Goal: Task Accomplishment & Management: Manage account settings

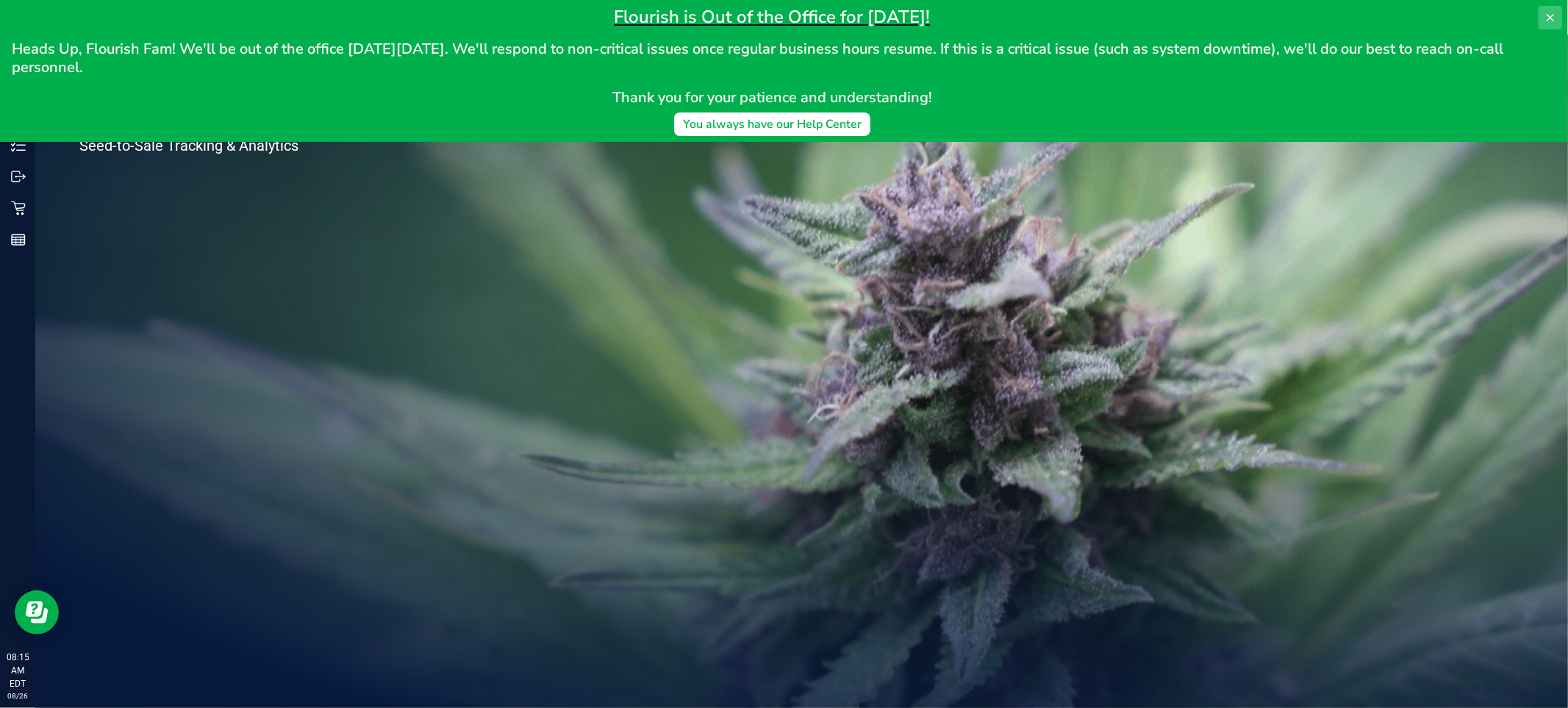
click at [1544, 16] on icon at bounding box center [1550, 18] width 12 height 12
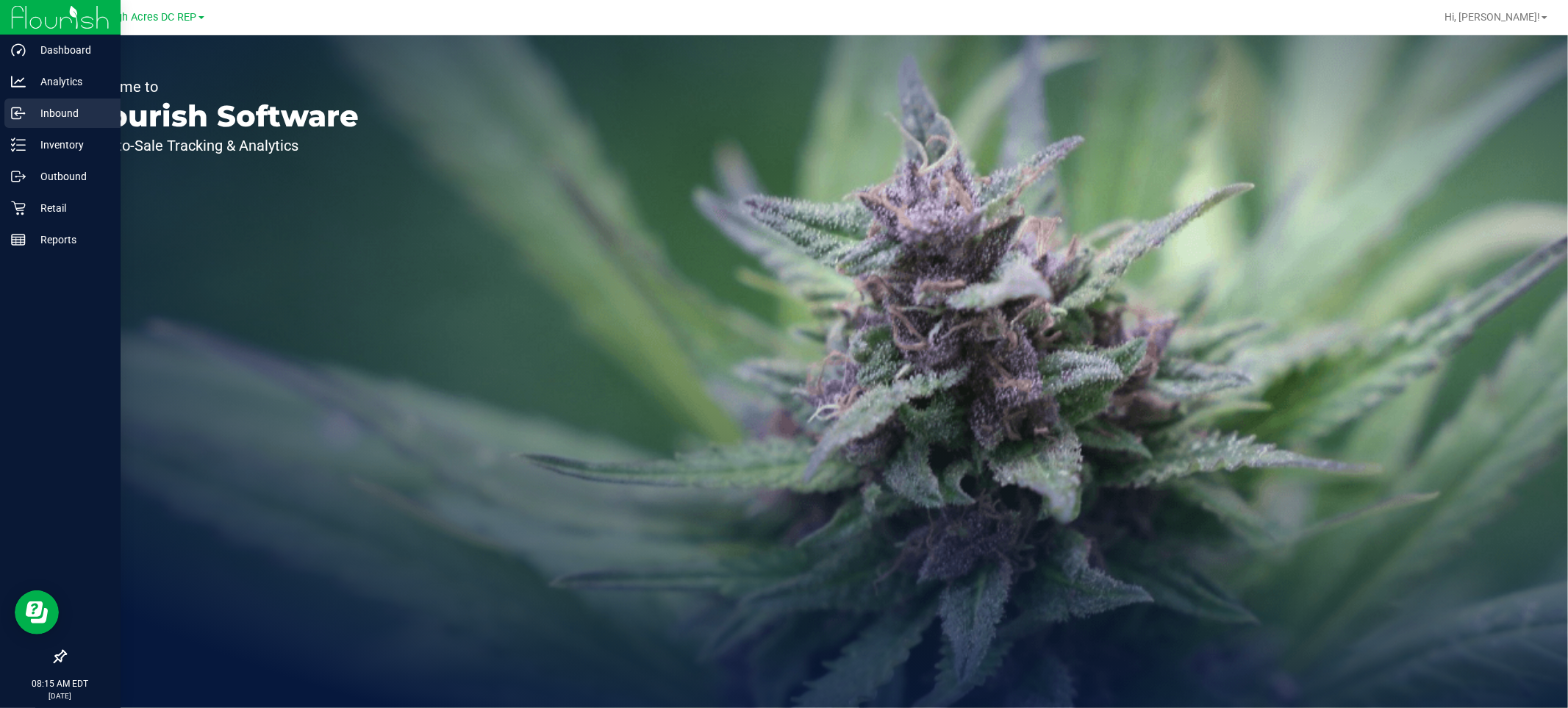
click at [53, 118] on p "Inbound" at bounding box center [70, 113] width 88 height 17
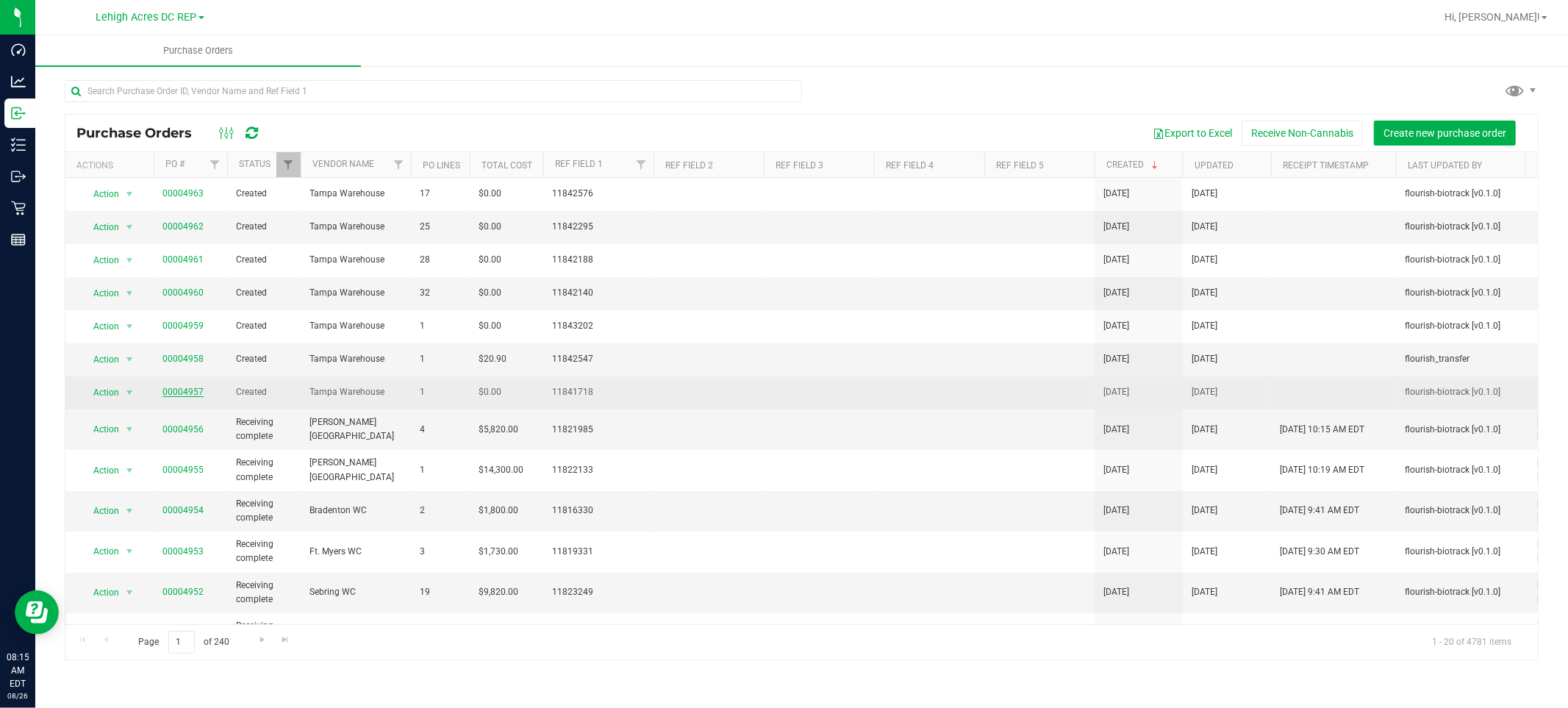
click at [177, 395] on link "00004957" at bounding box center [183, 392] width 41 height 10
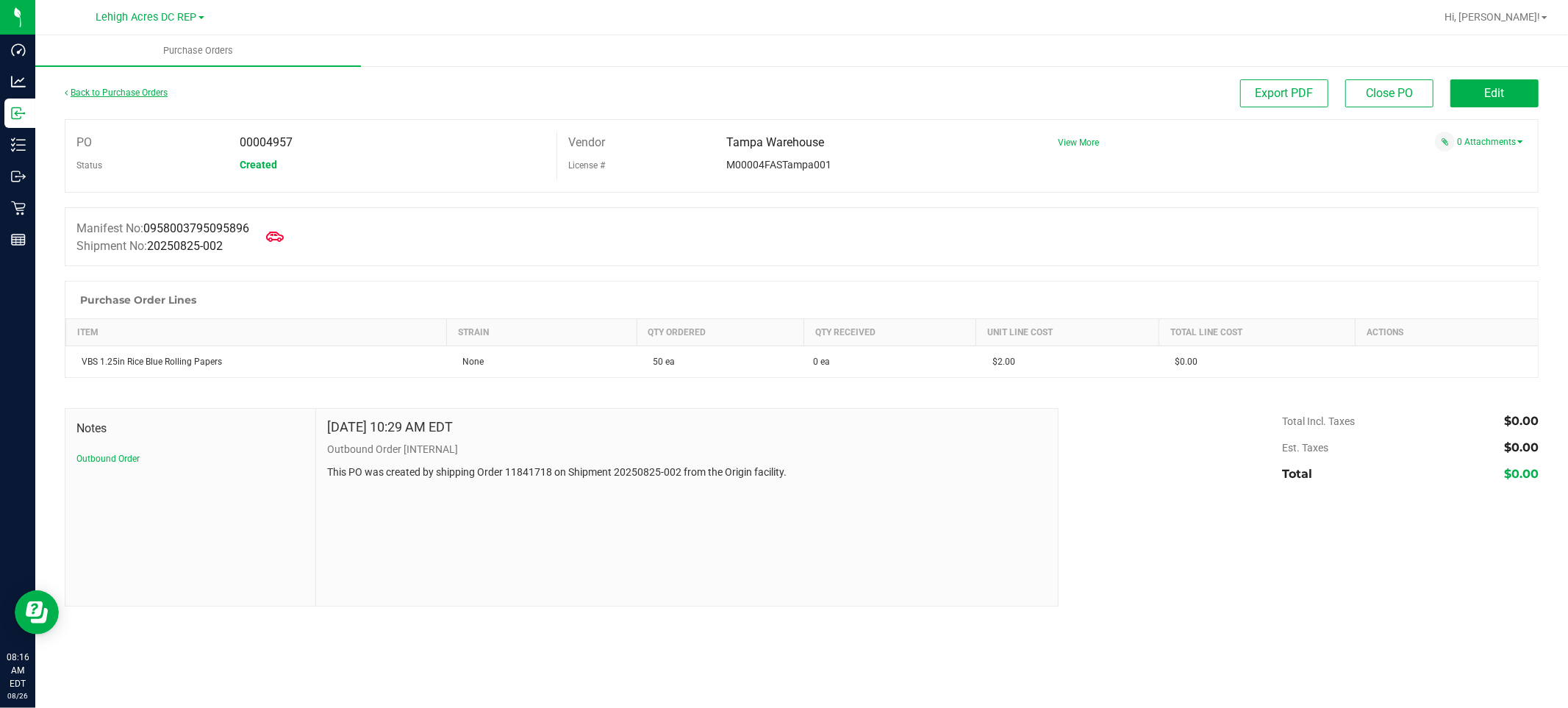
click at [127, 90] on link "Back to Purchase Orders" at bounding box center [115, 93] width 102 height 10
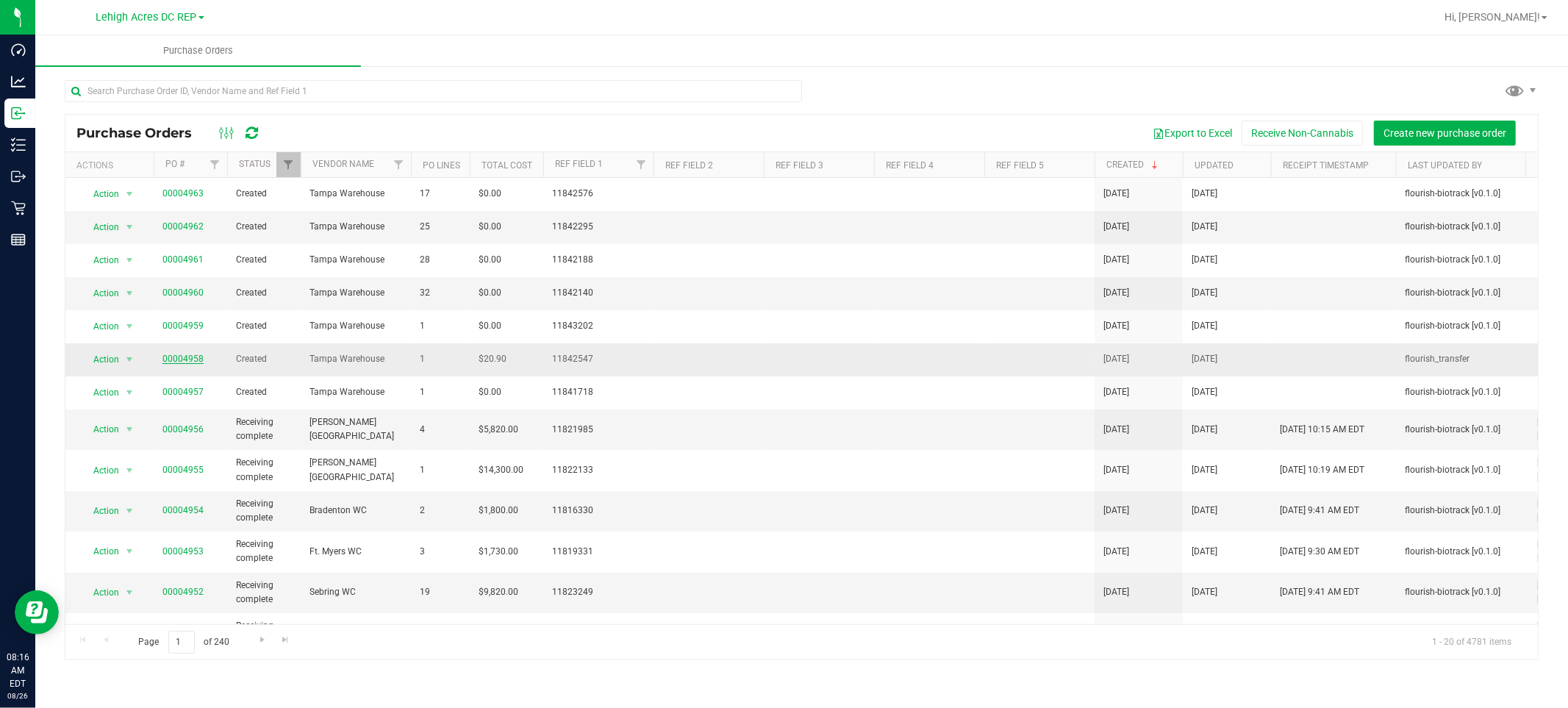
click at [178, 358] on link "00004958" at bounding box center [183, 359] width 41 height 10
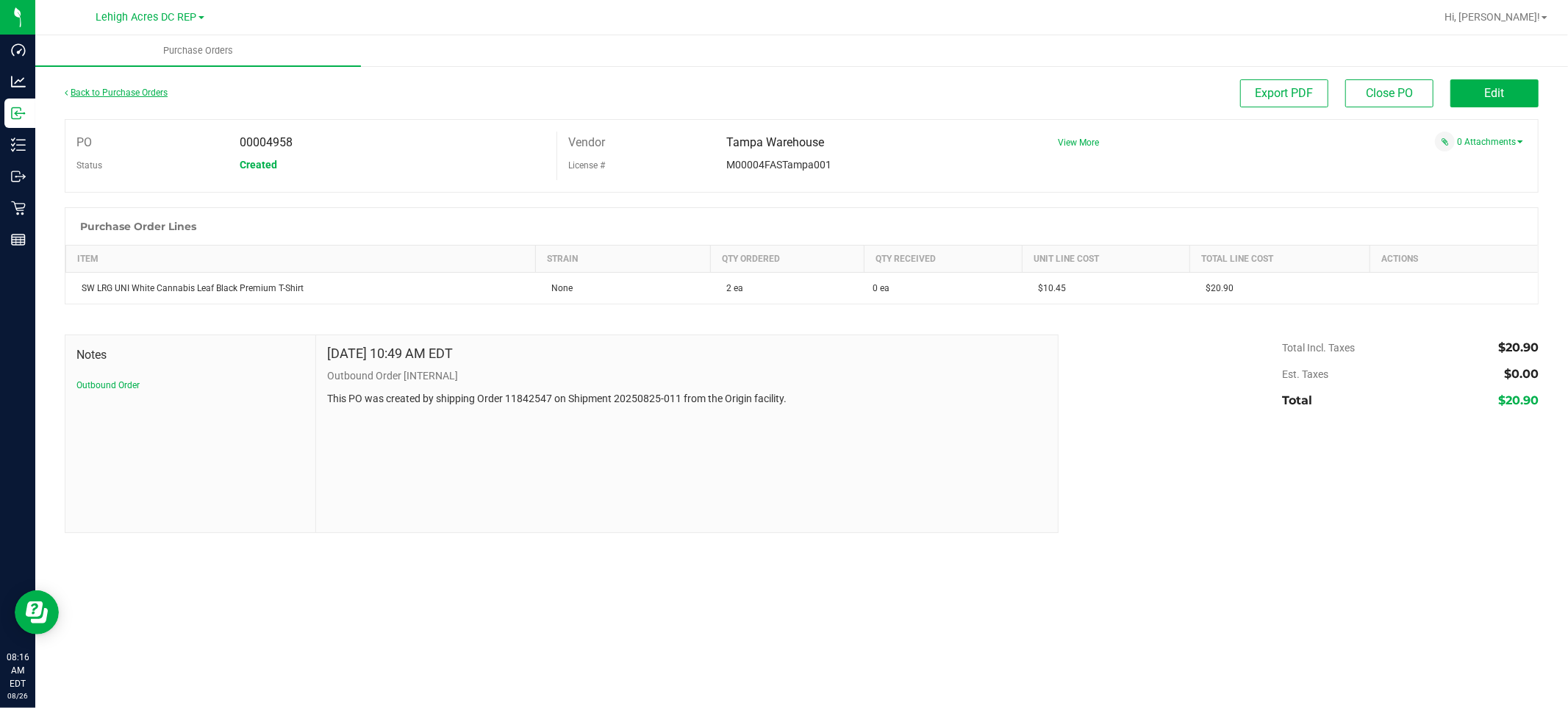
click at [119, 92] on link "Back to Purchase Orders" at bounding box center [115, 93] width 102 height 10
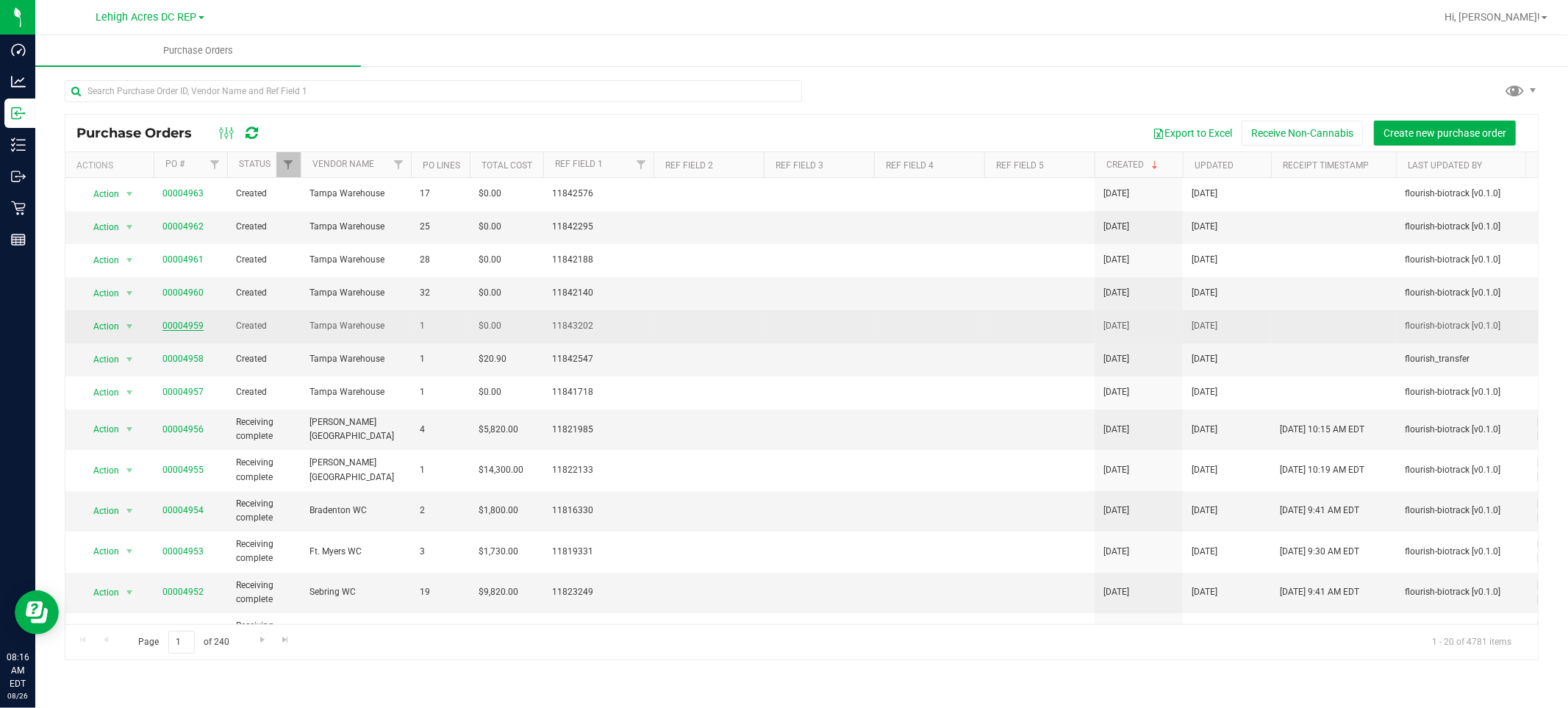
click at [174, 331] on link "00004959" at bounding box center [183, 326] width 41 height 10
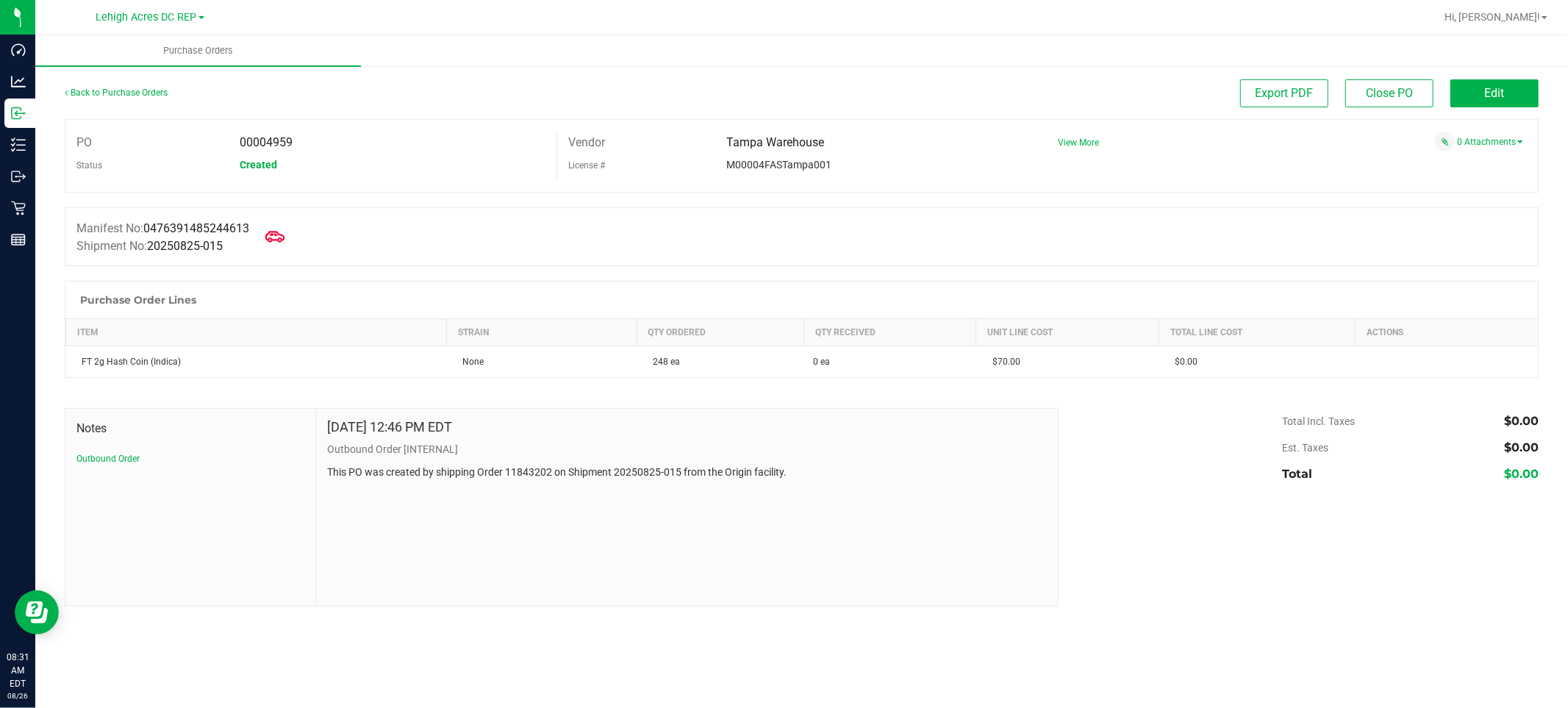
click at [274, 236] on icon at bounding box center [275, 236] width 19 height 11
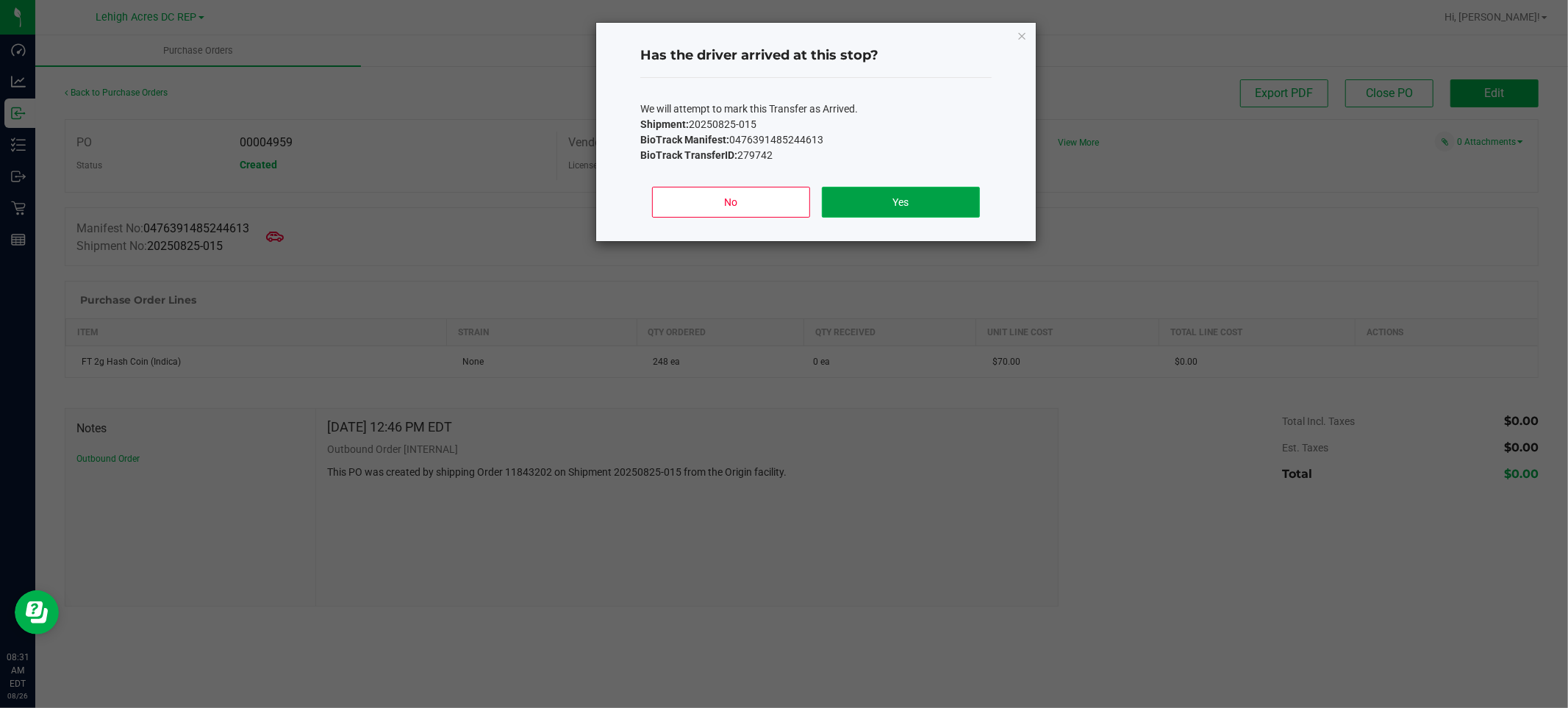
click at [848, 196] on button "Yes" at bounding box center [901, 202] width 158 height 31
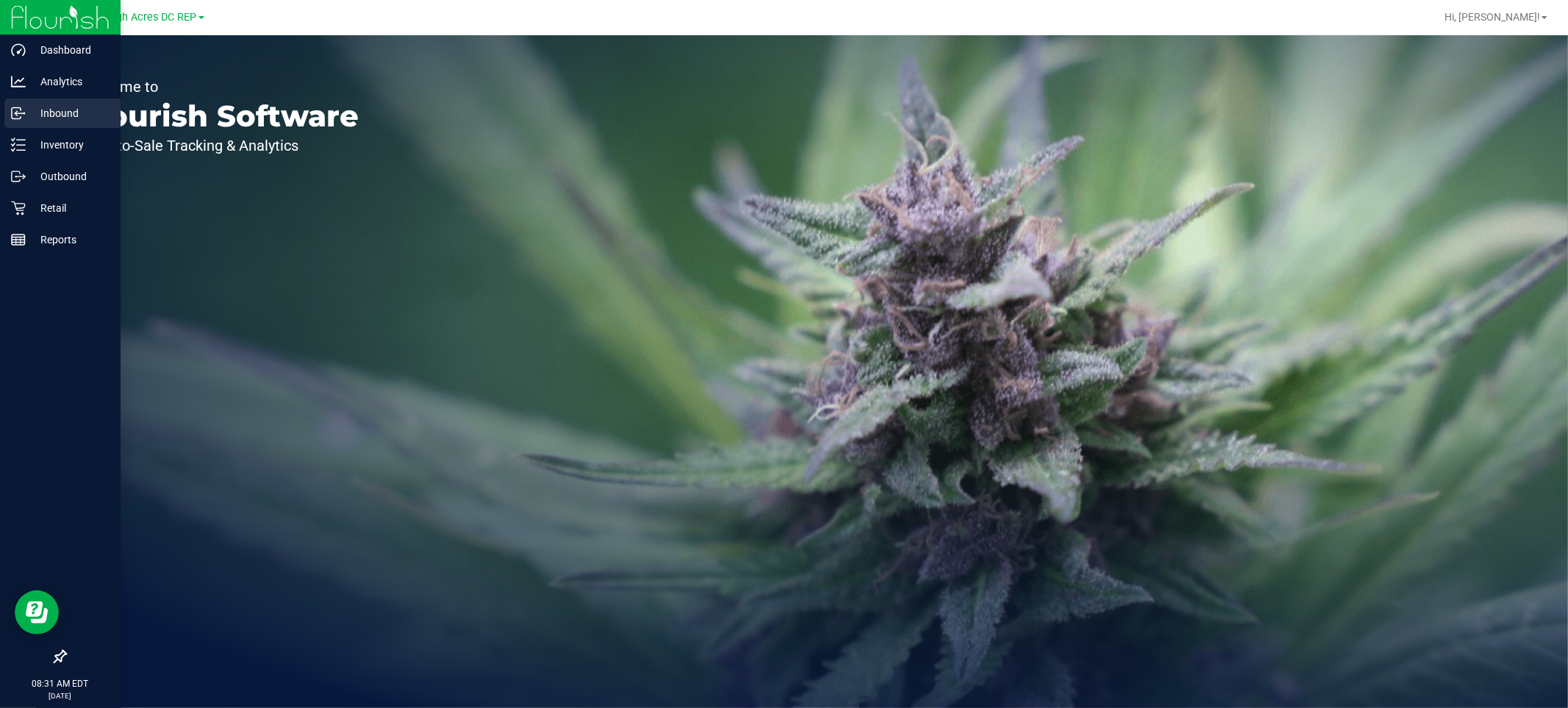
click at [64, 112] on p "Inbound" at bounding box center [70, 113] width 88 height 17
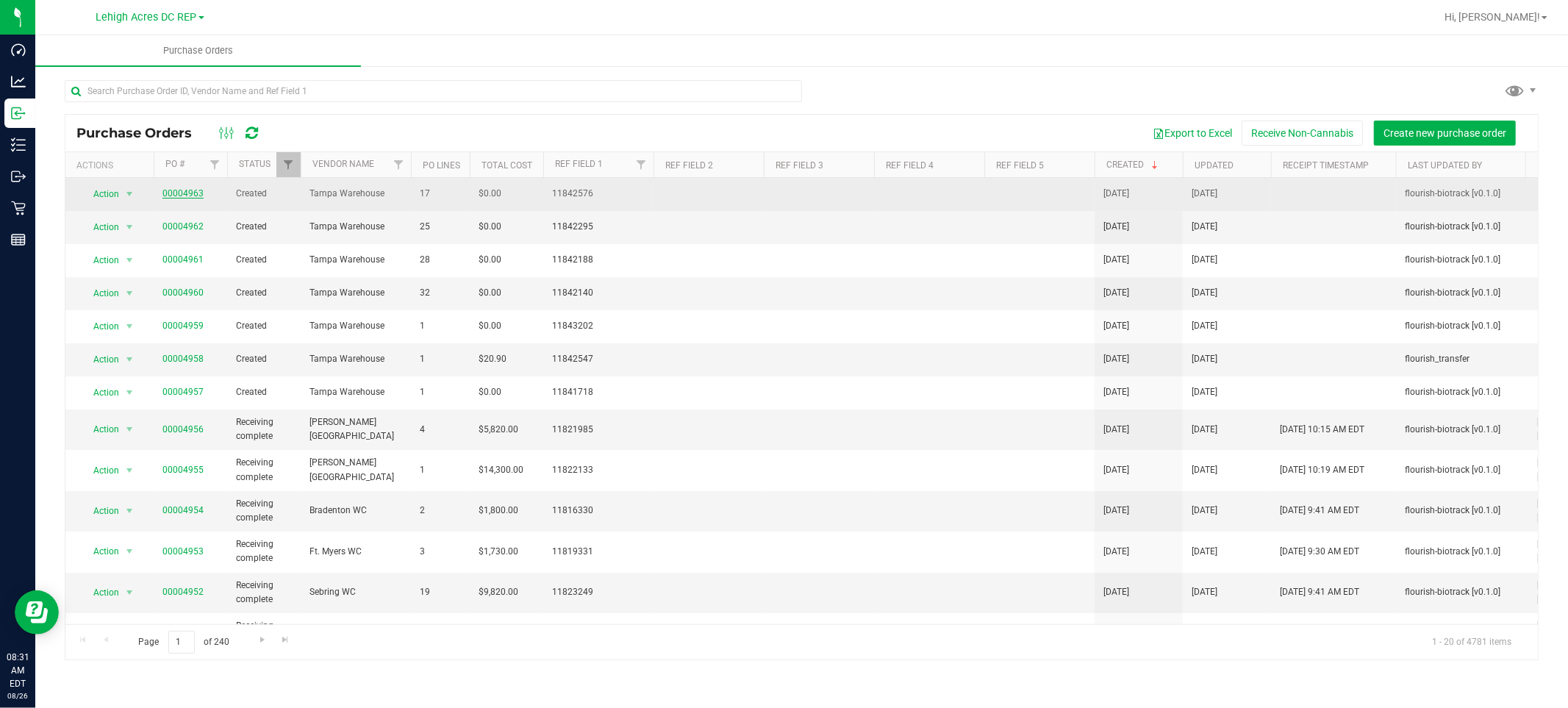
click at [195, 193] on link "00004963" at bounding box center [183, 194] width 41 height 10
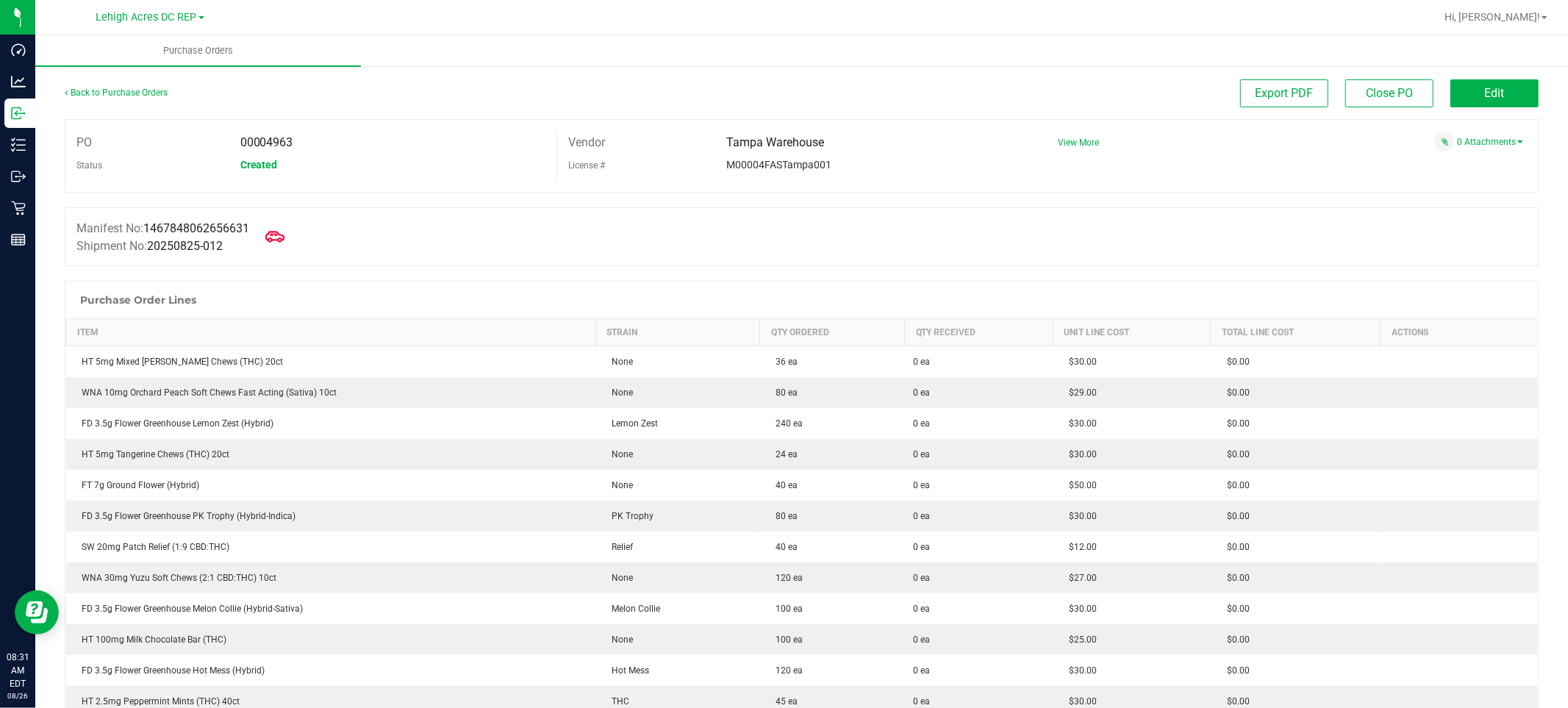
click at [280, 233] on icon at bounding box center [275, 237] width 19 height 19
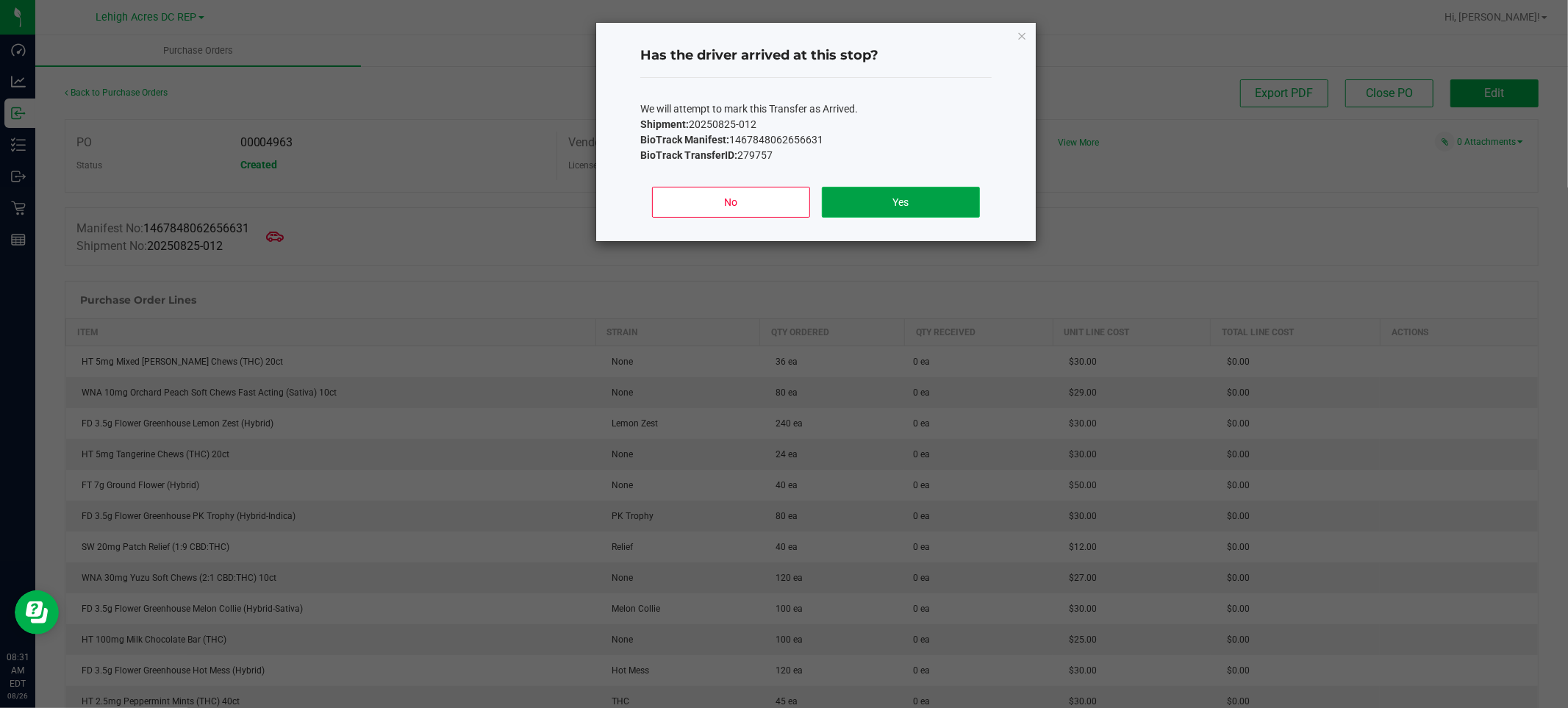
click at [907, 192] on button "Yes" at bounding box center [901, 202] width 158 height 31
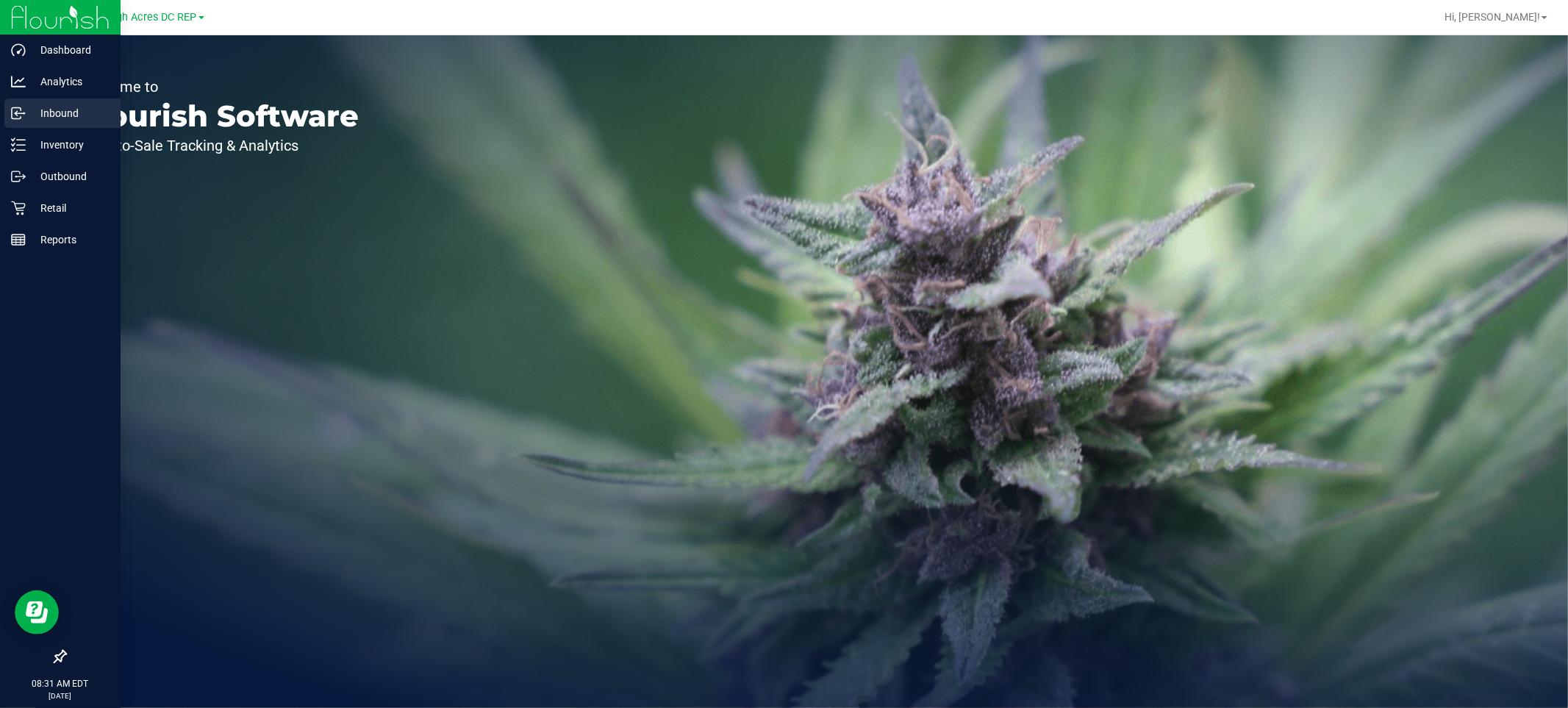
click at [56, 106] on p "Inbound" at bounding box center [70, 113] width 88 height 17
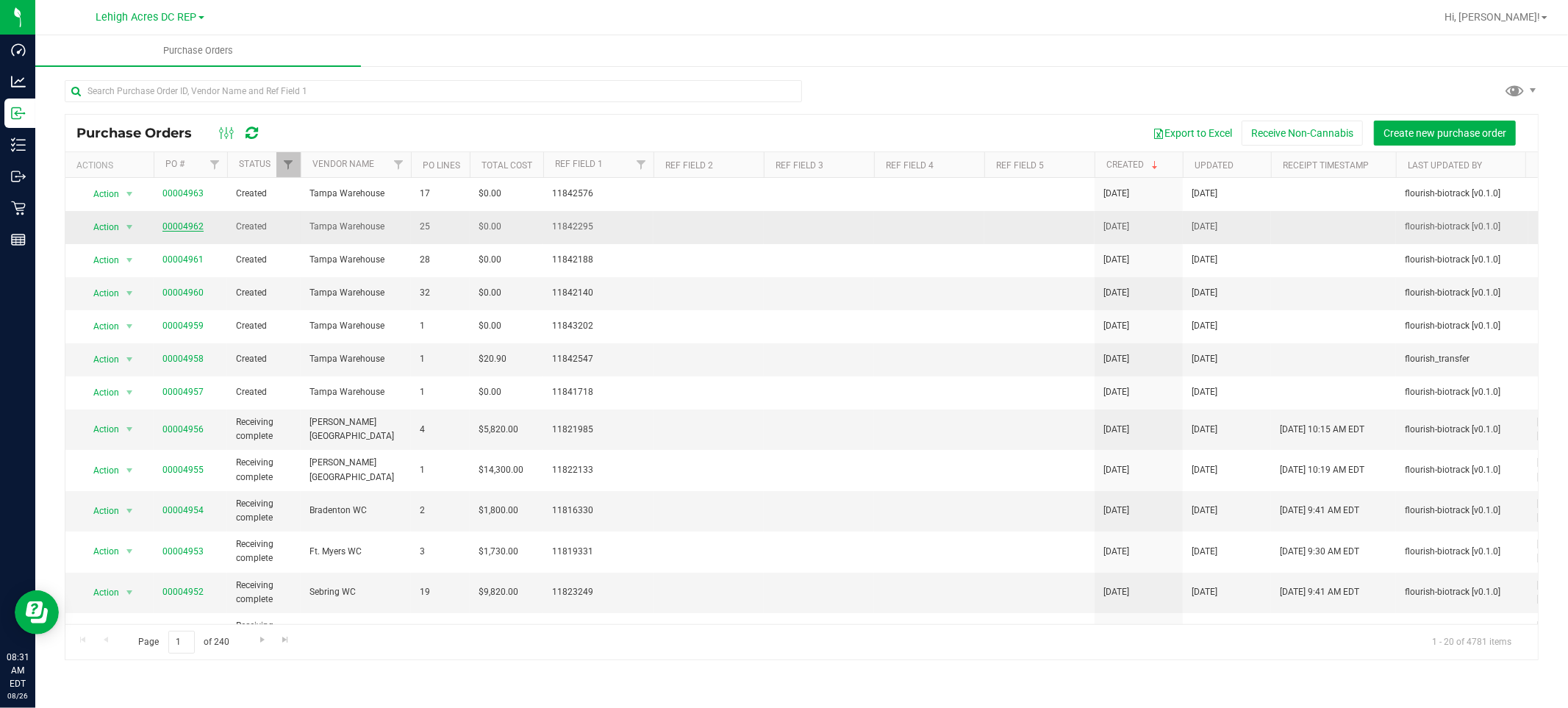
click at [181, 231] on link "00004962" at bounding box center [183, 227] width 41 height 10
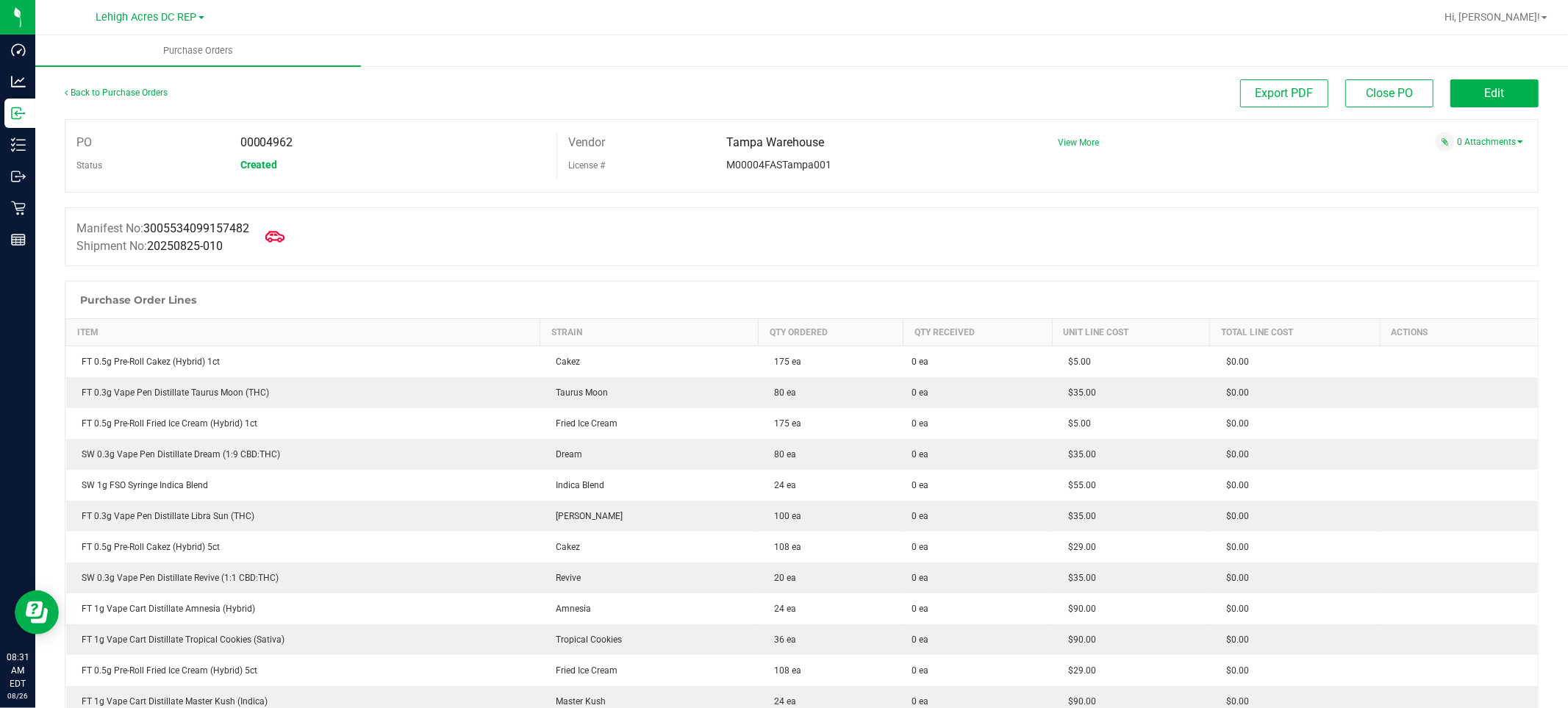
click at [285, 227] on span at bounding box center [275, 237] width 33 height 33
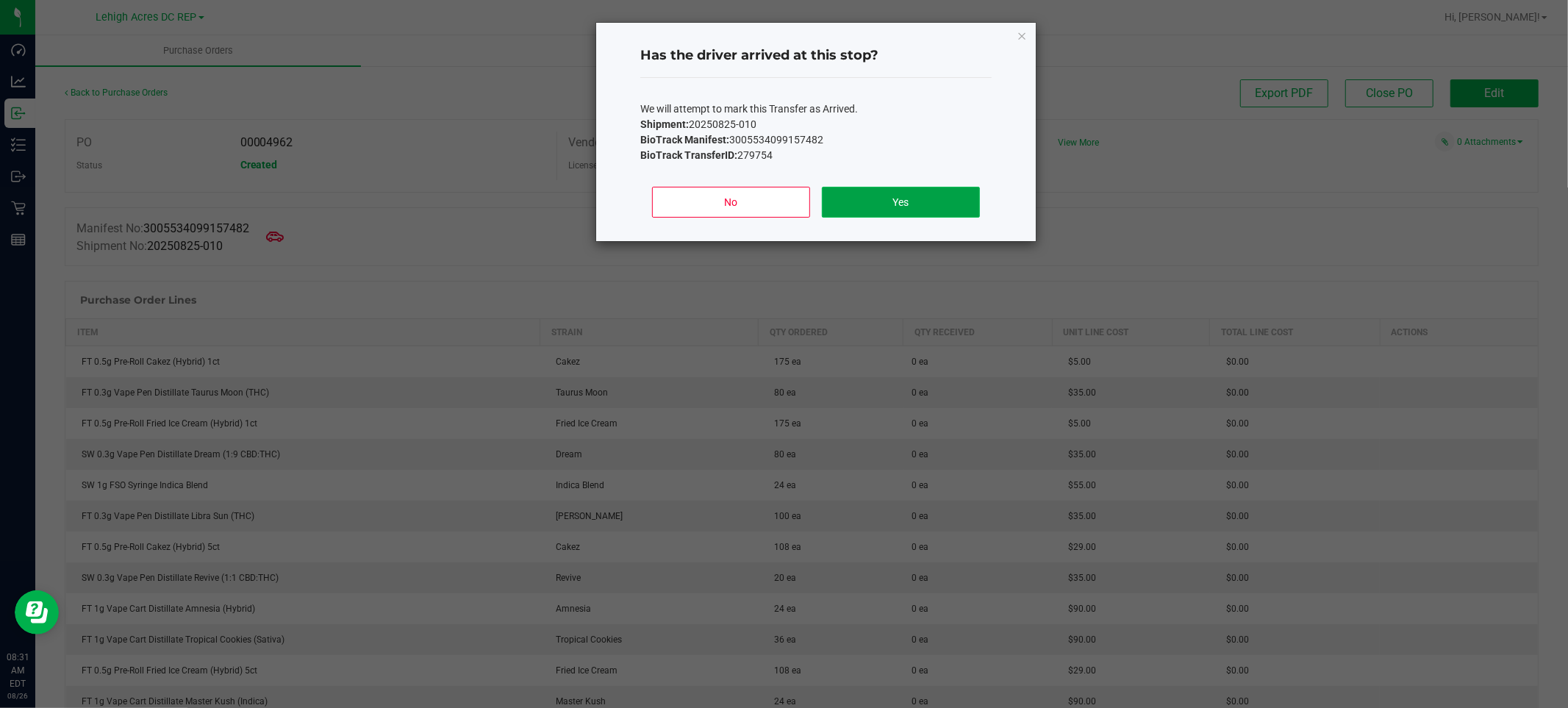
click at [889, 199] on button "Yes" at bounding box center [901, 202] width 158 height 31
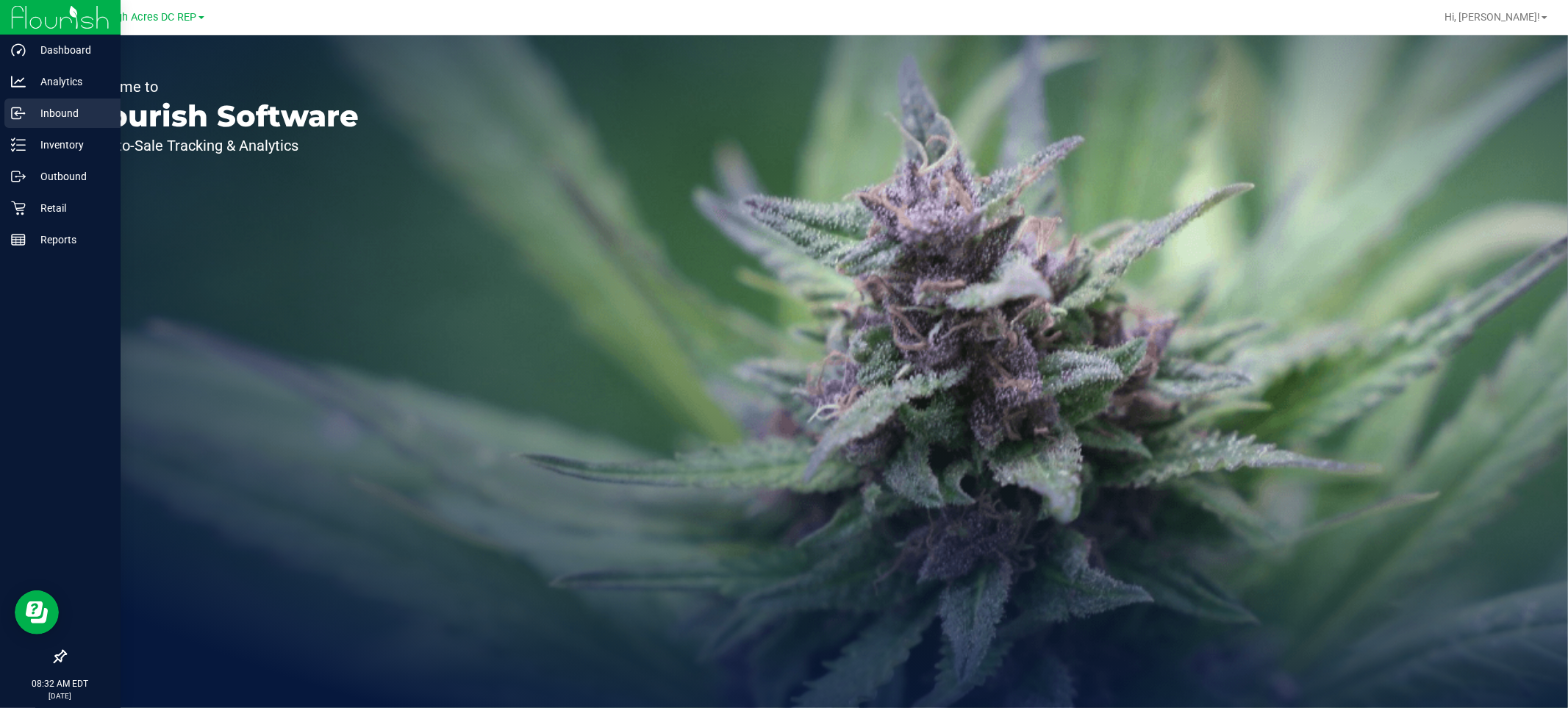
click at [85, 107] on p "Inbound" at bounding box center [70, 113] width 88 height 17
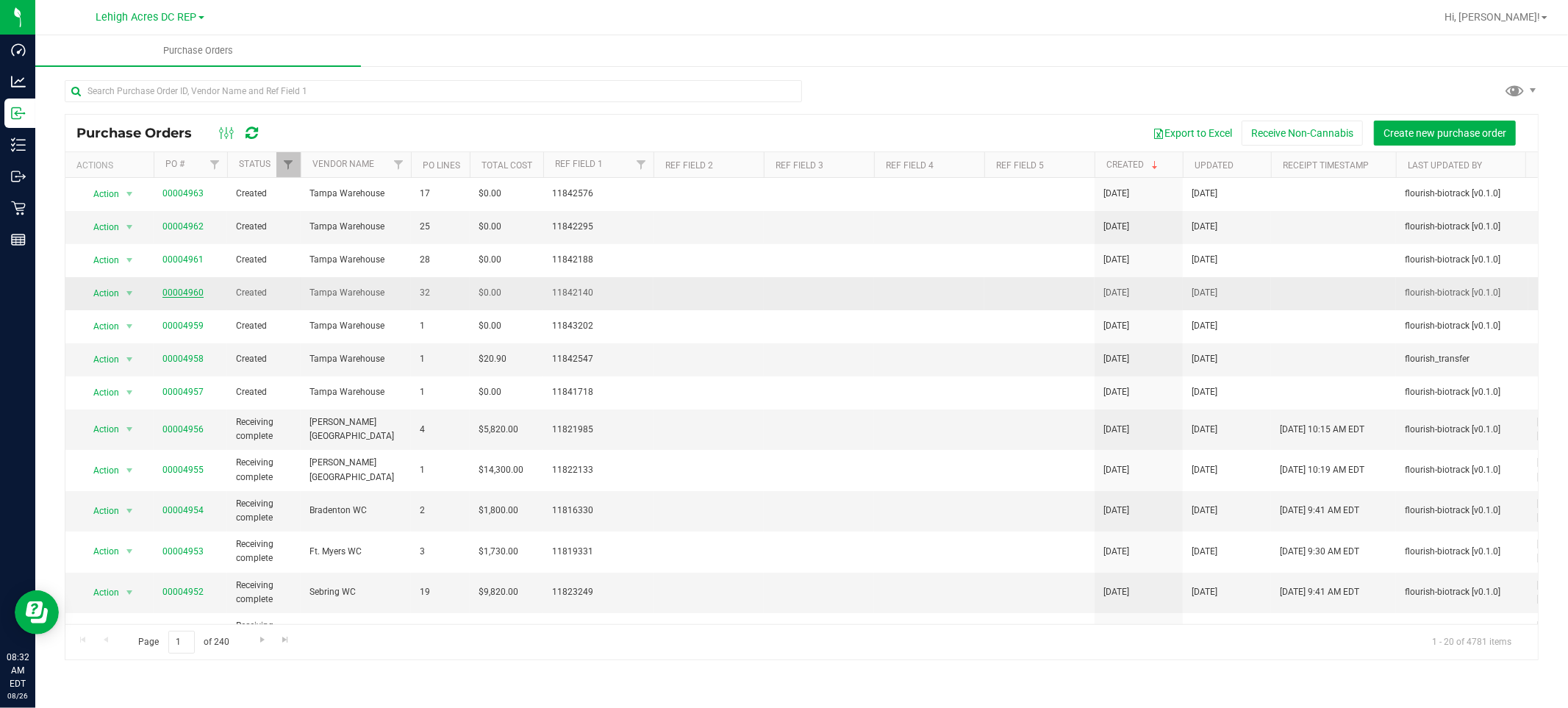
click at [178, 293] on link "00004960" at bounding box center [183, 293] width 41 height 10
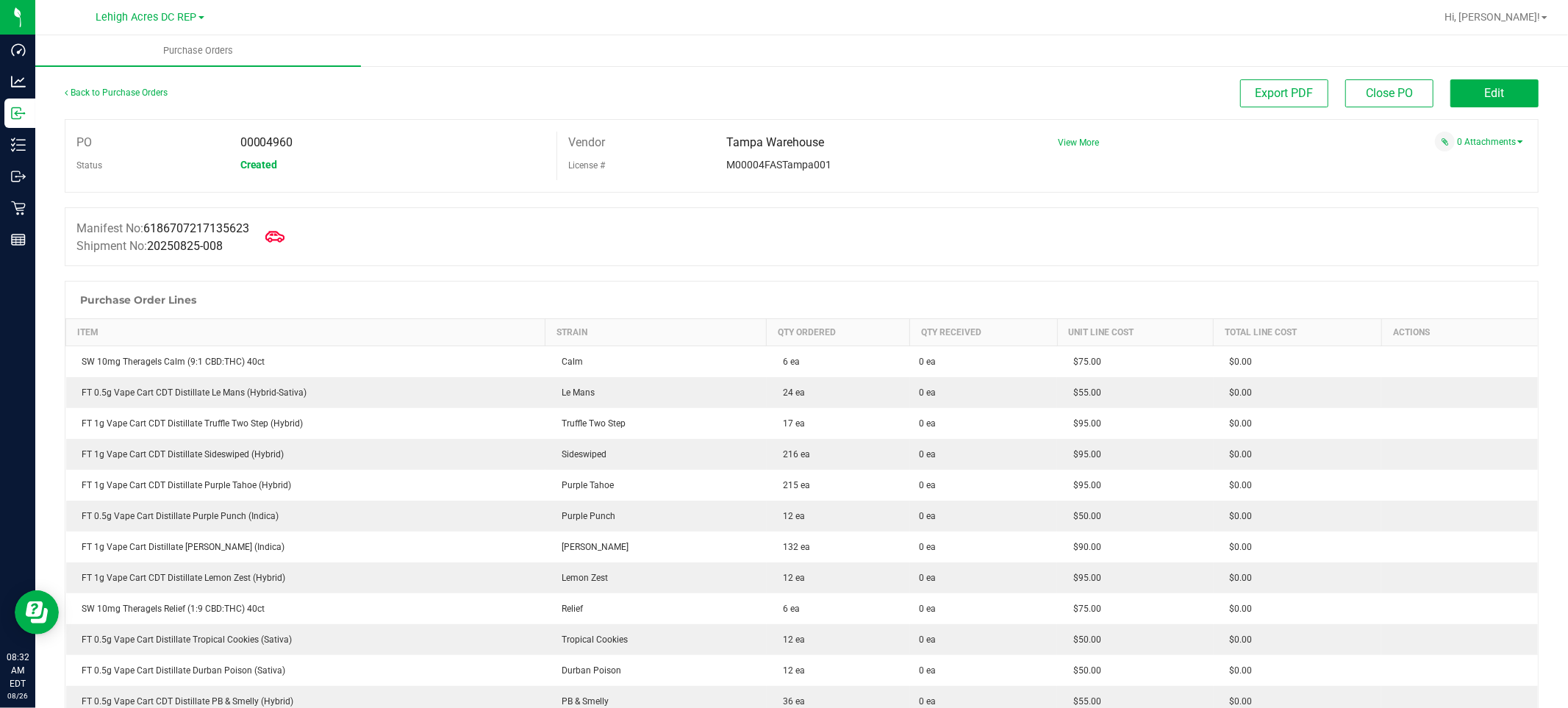
click at [269, 238] on span at bounding box center [275, 237] width 33 height 33
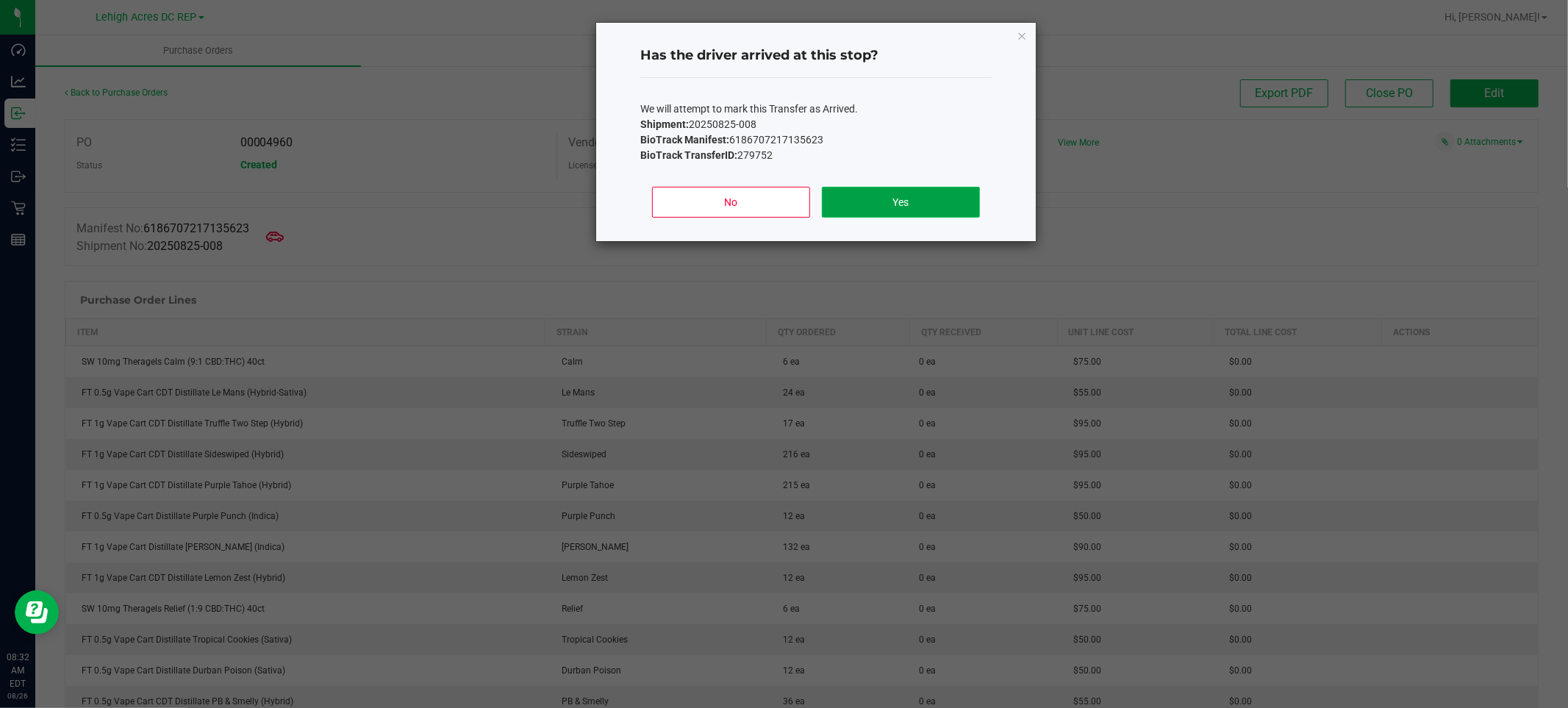
click at [956, 203] on button "Yes" at bounding box center [901, 202] width 158 height 31
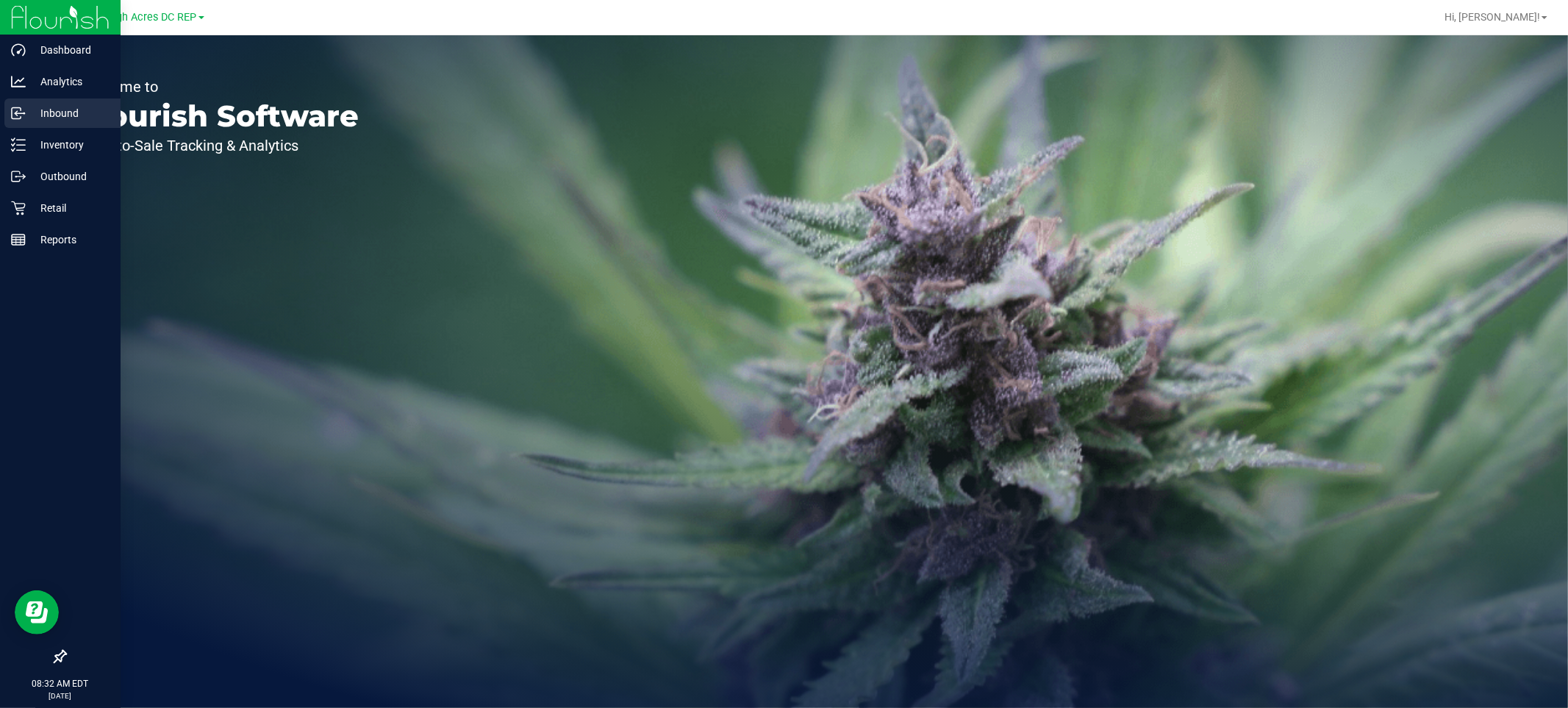
click at [57, 111] on p "Inbound" at bounding box center [70, 113] width 88 height 17
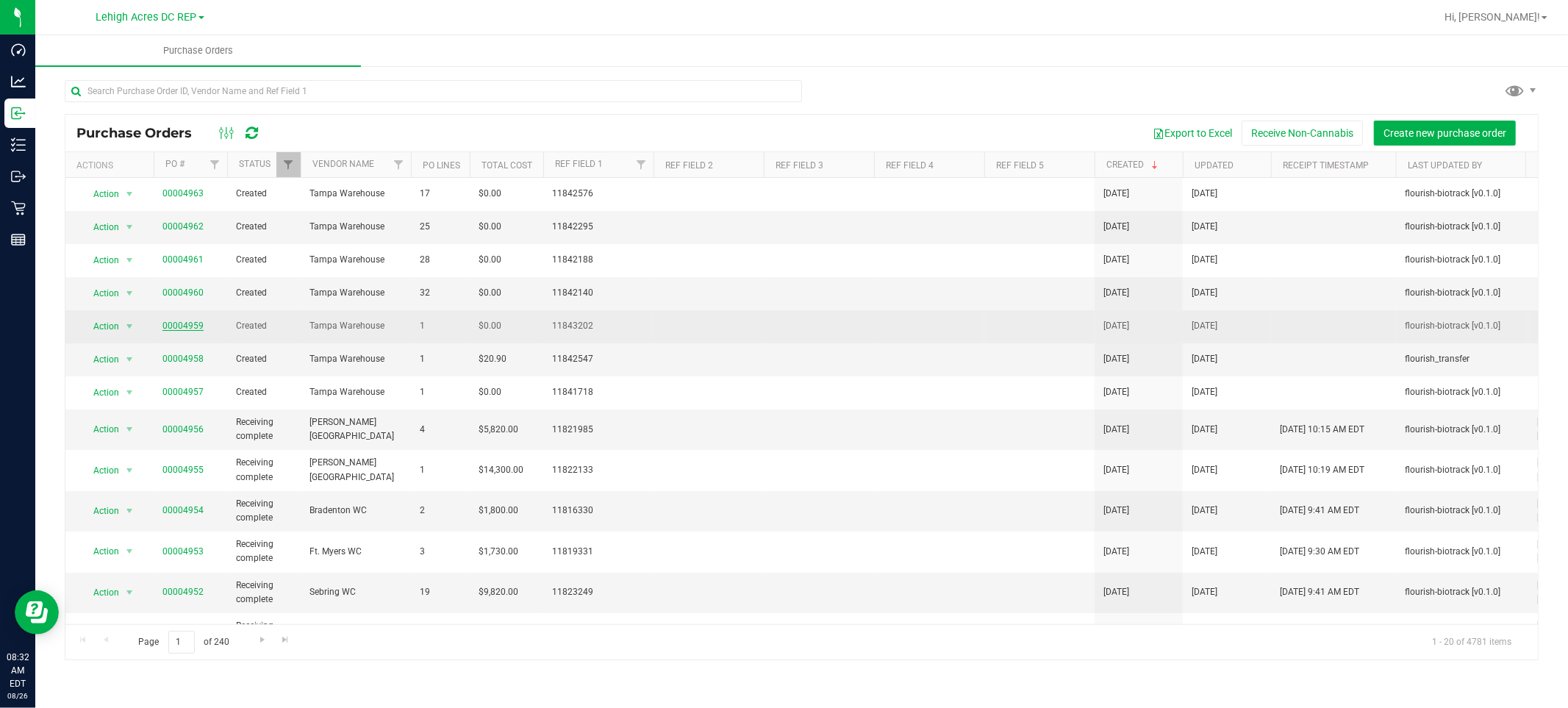
click at [181, 328] on link "00004959" at bounding box center [183, 326] width 41 height 10
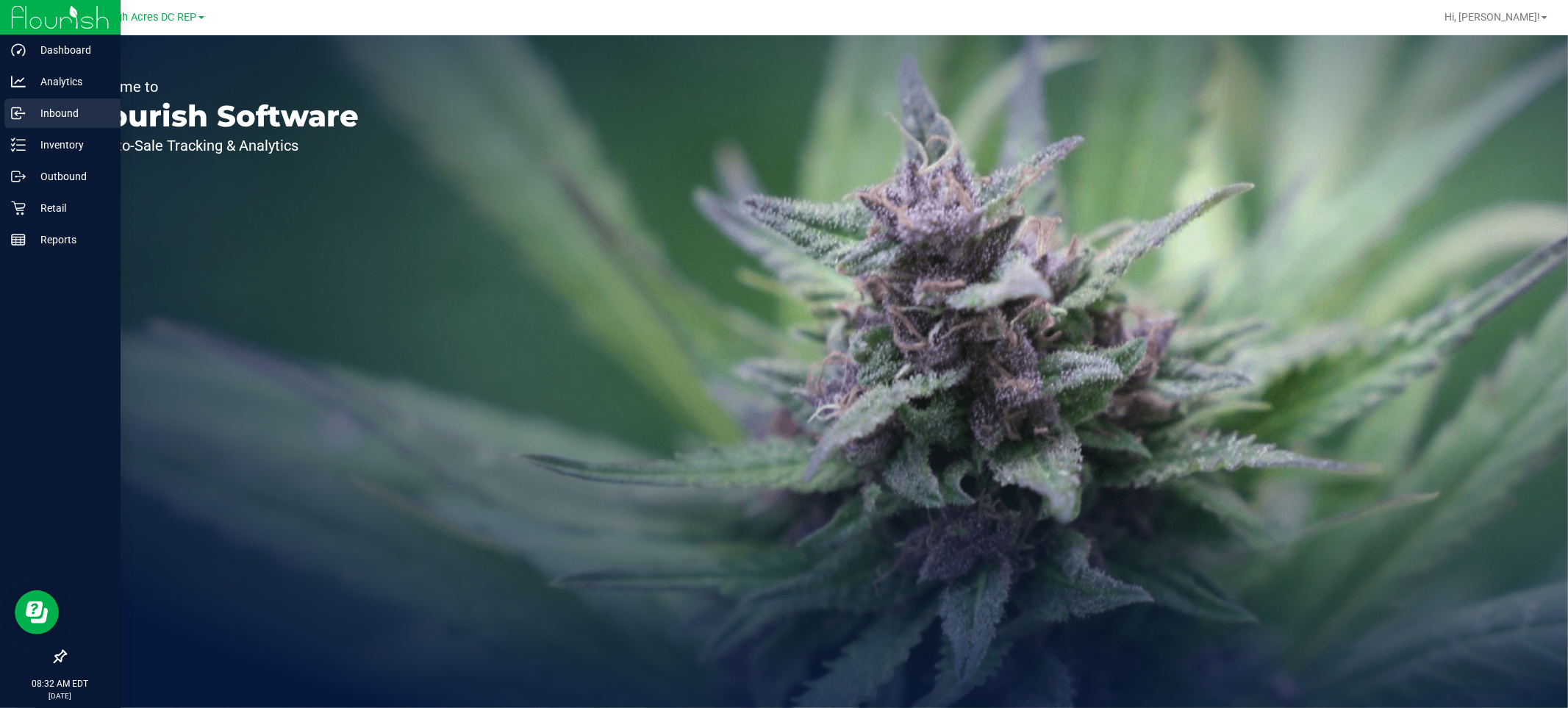
click at [63, 113] on p "Inbound" at bounding box center [70, 113] width 88 height 17
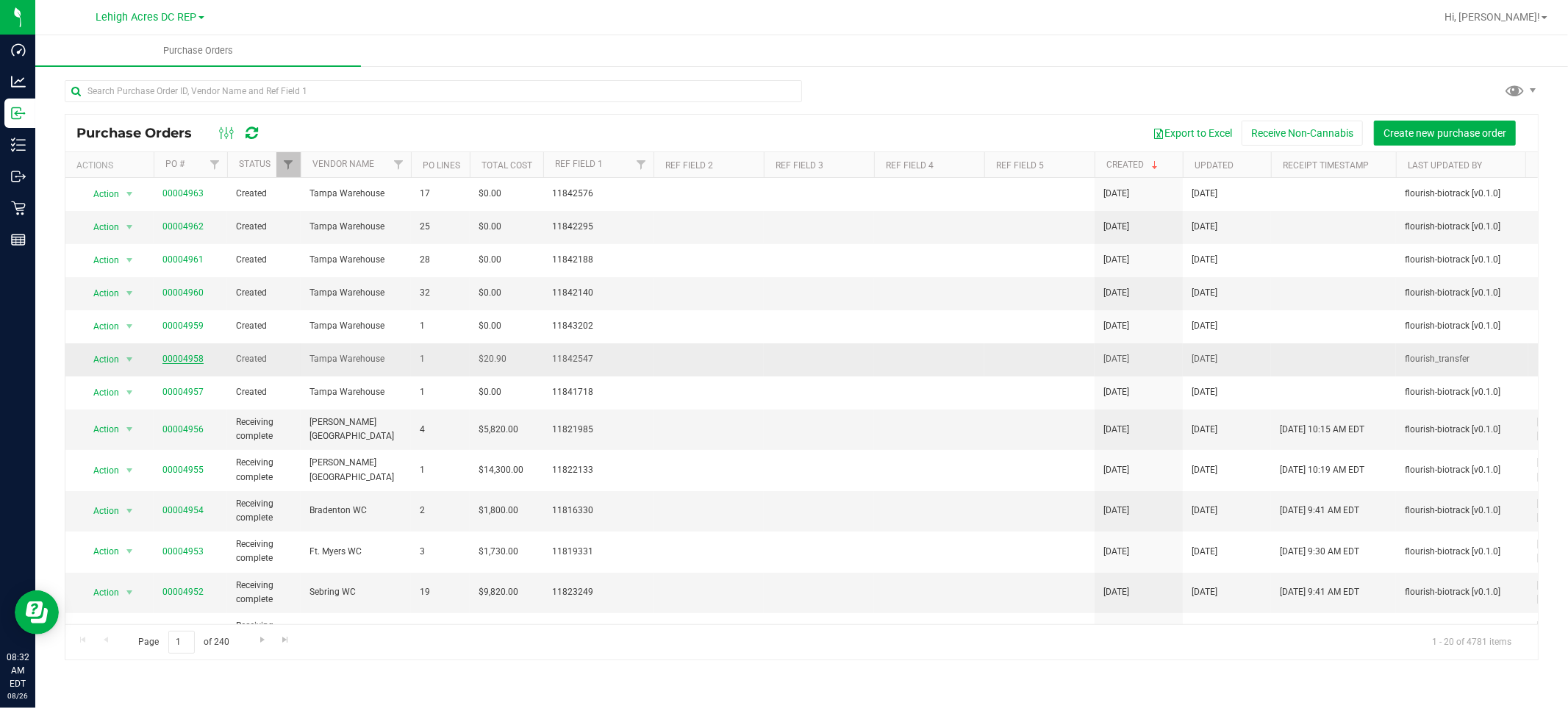
click at [177, 355] on link "00004958" at bounding box center [183, 359] width 41 height 10
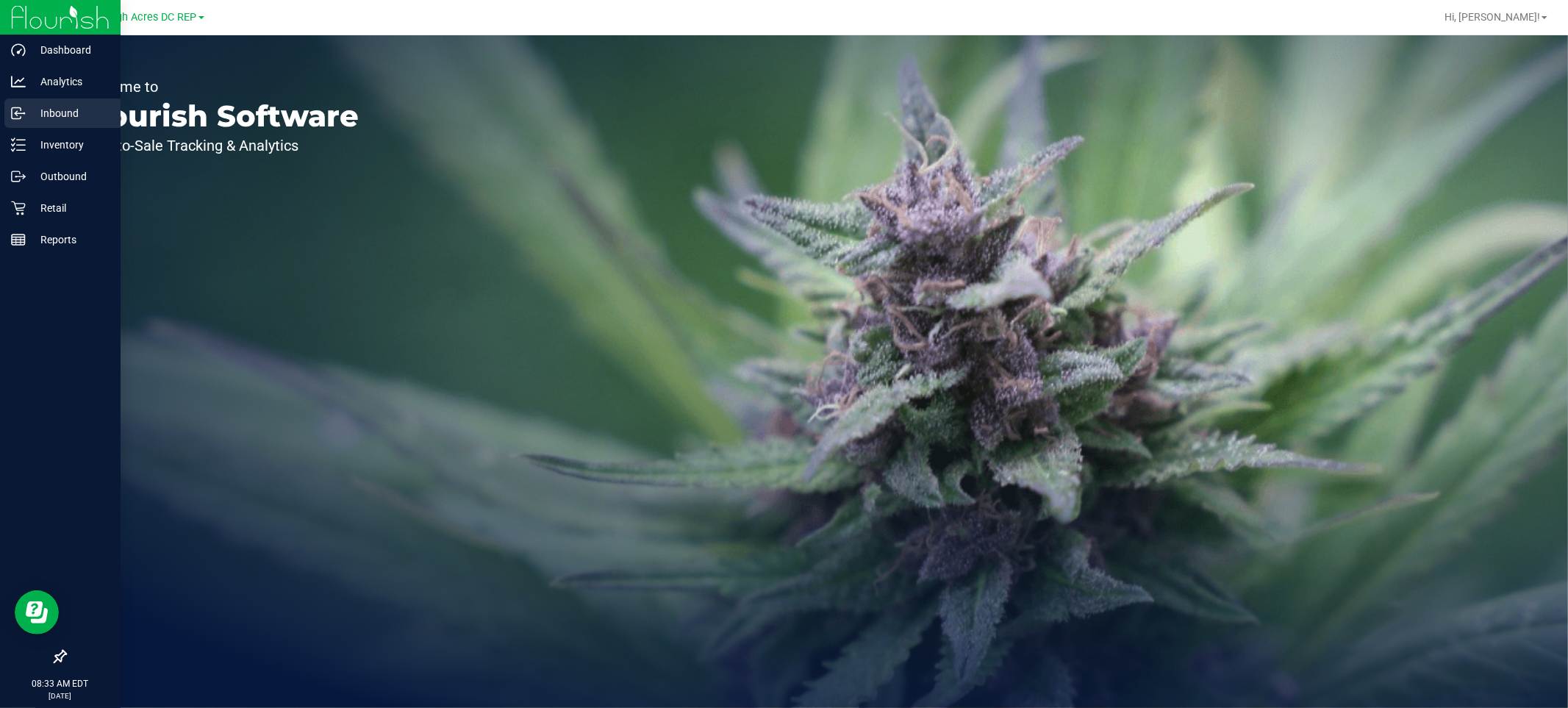
click at [77, 118] on p "Inbound" at bounding box center [70, 113] width 88 height 17
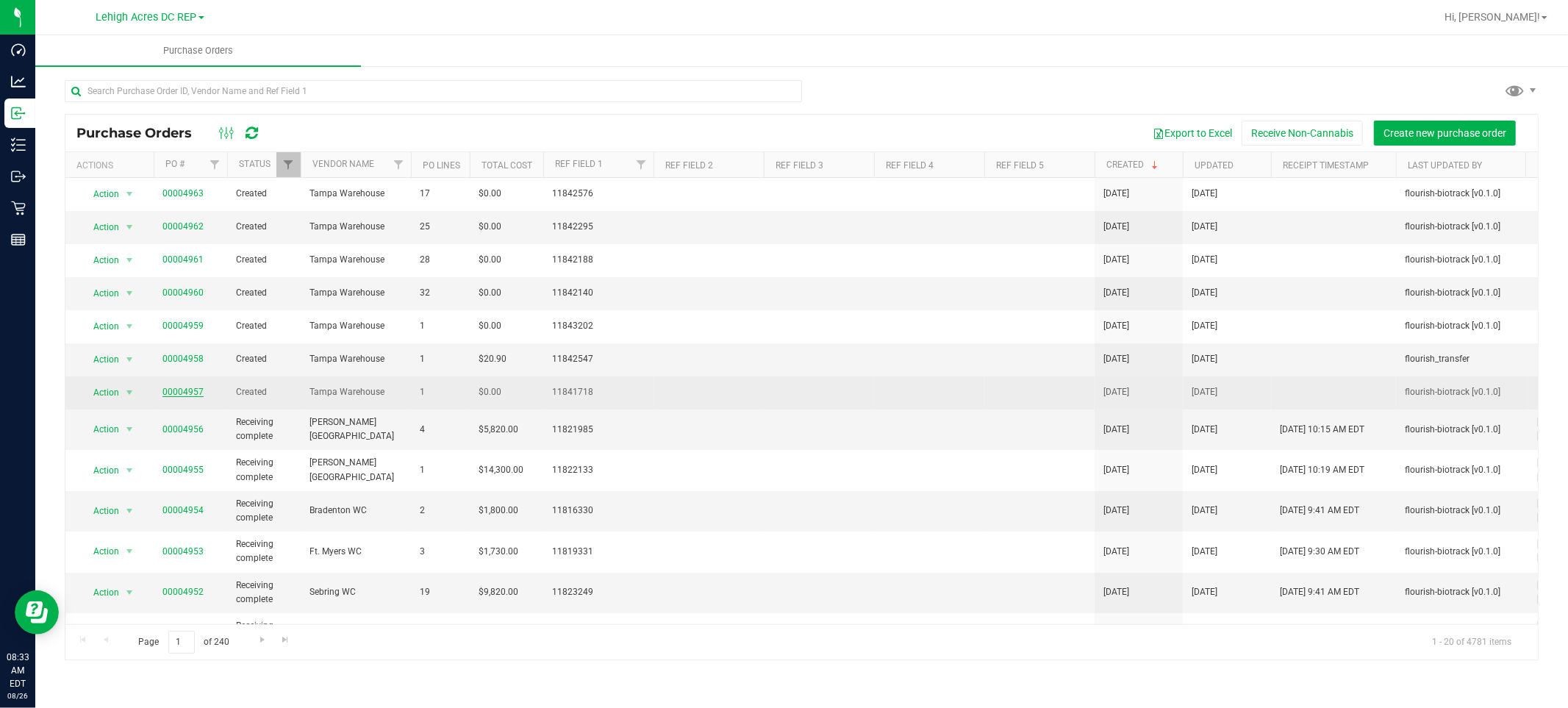
click at [178, 393] on link "00004957" at bounding box center [183, 392] width 41 height 10
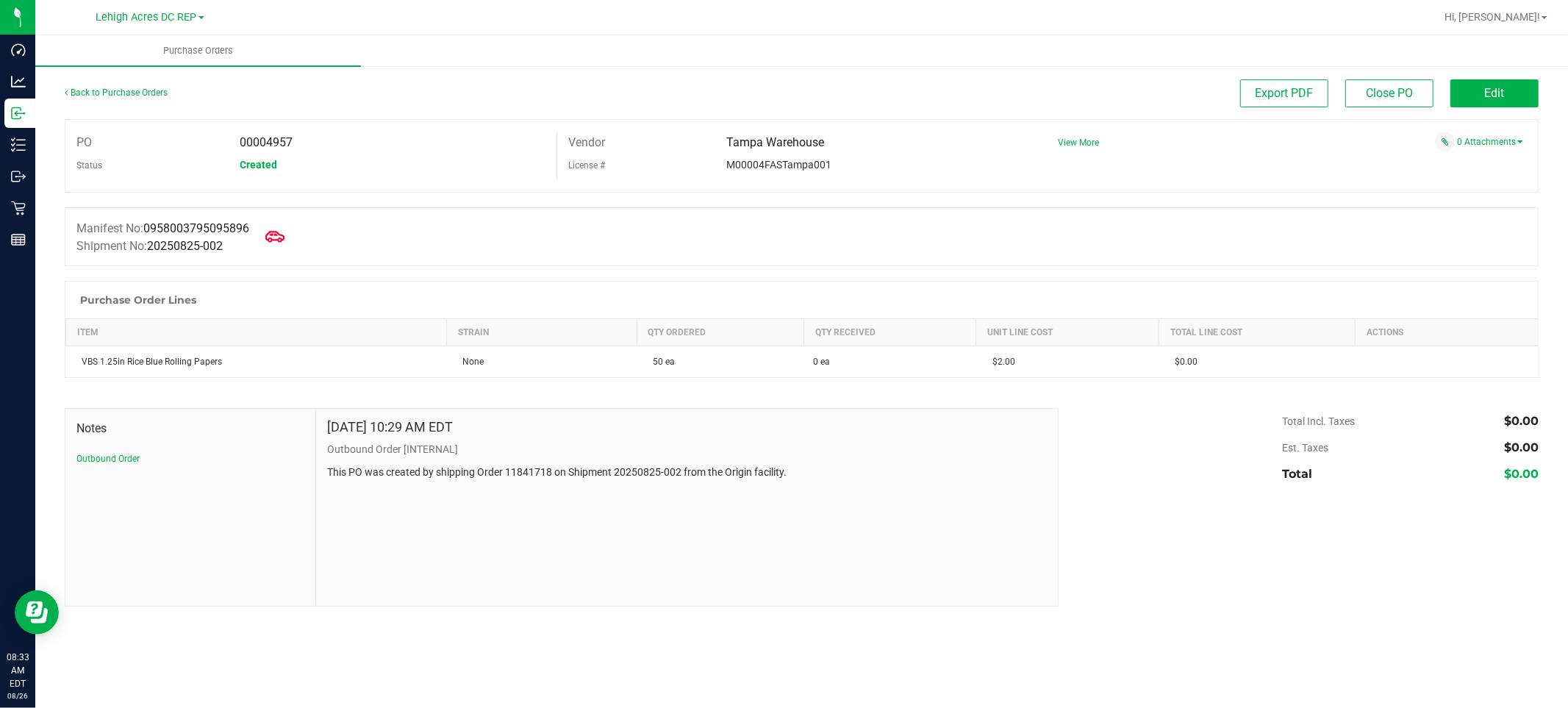
click at [282, 233] on icon at bounding box center [275, 237] width 19 height 19
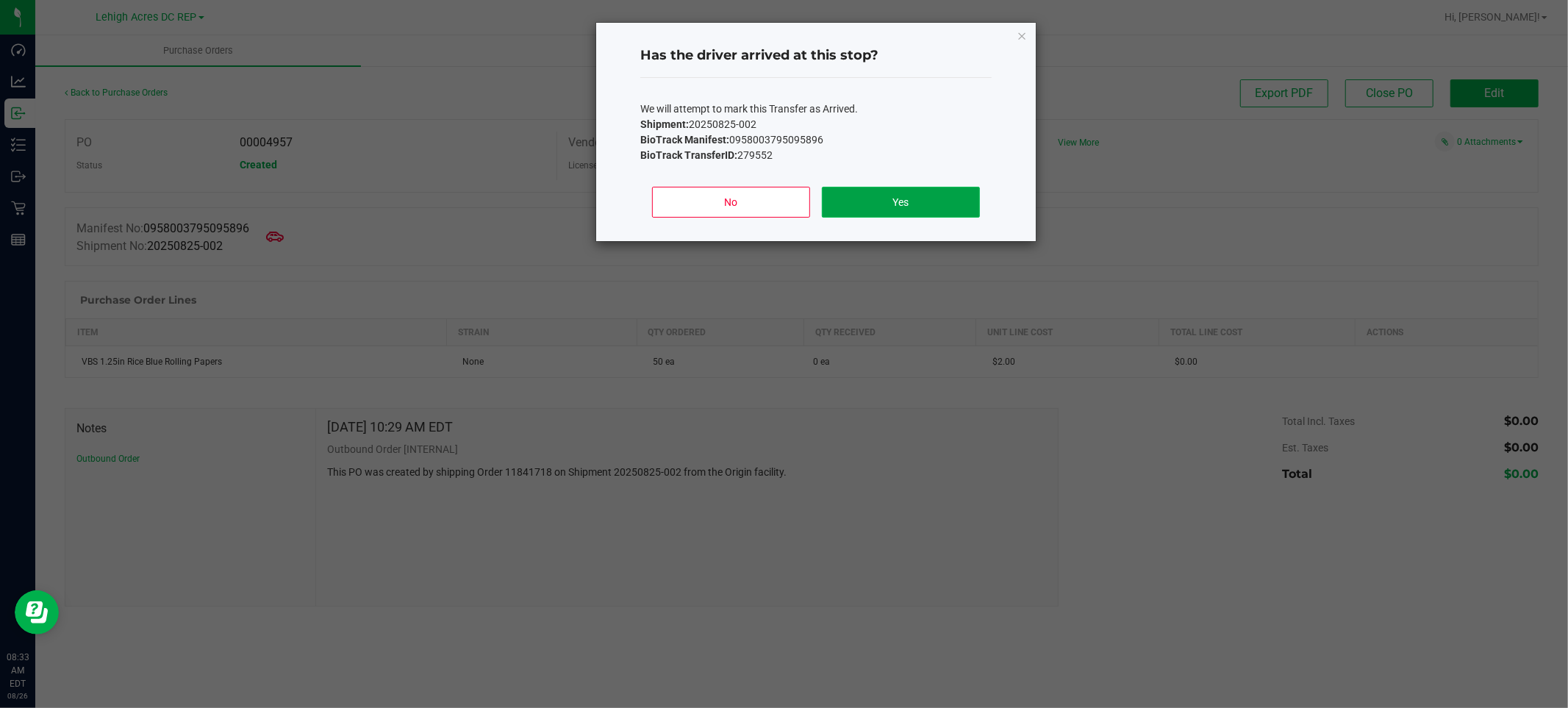
click at [915, 193] on button "Yes" at bounding box center [901, 202] width 158 height 31
